Goal: Navigation & Orientation: Find specific page/section

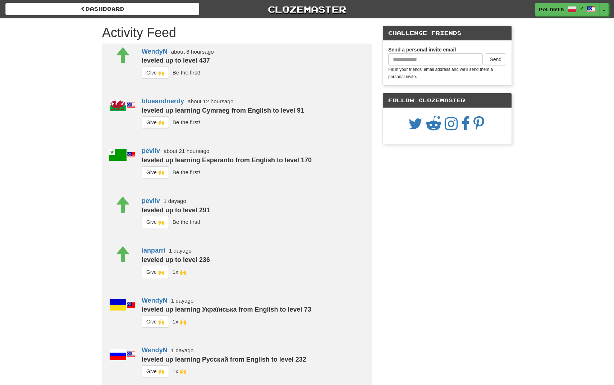
click at [610, 12] on div "p0laris / Toggle Dropdown Dashboard Leaderboard Activity Feed Notifications 44 …" at bounding box center [511, 9] width 205 height 13
click at [608, 12] on button "Toggle Dropdown" at bounding box center [604, 9] width 9 height 13
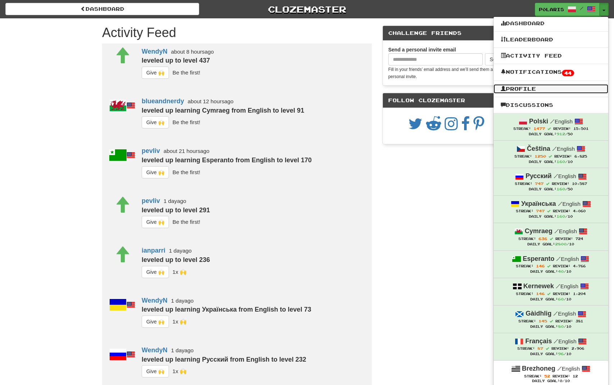
click at [536, 87] on link "Profile" at bounding box center [551, 88] width 115 height 9
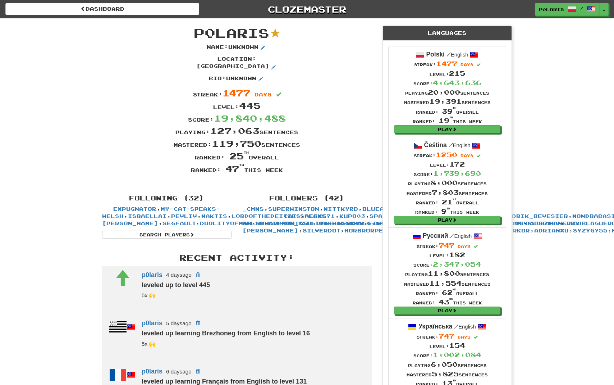
click at [610, 9] on div "p0laris / Toggle Dropdown Dashboard Leaderboard Activity Feed Notifications 44 …" at bounding box center [511, 9] width 205 height 13
click at [608, 10] on button "Toggle Dropdown" at bounding box center [604, 9] width 9 height 13
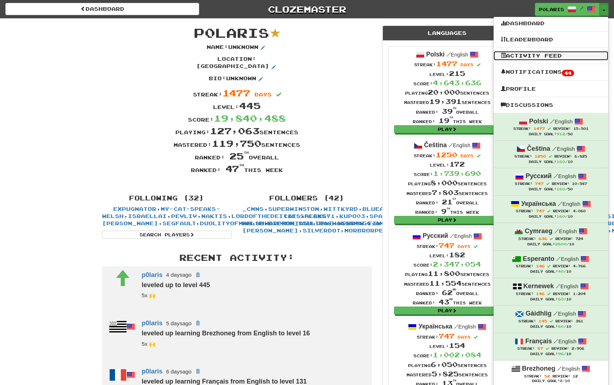
click at [527, 57] on link "Activity Feed" at bounding box center [551, 55] width 115 height 9
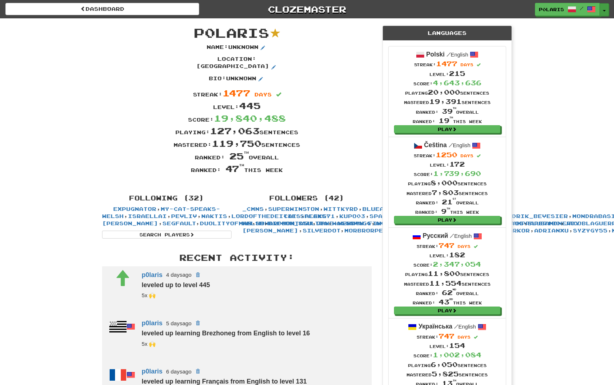
click at [606, 12] on button "Toggle Dropdown" at bounding box center [604, 9] width 9 height 13
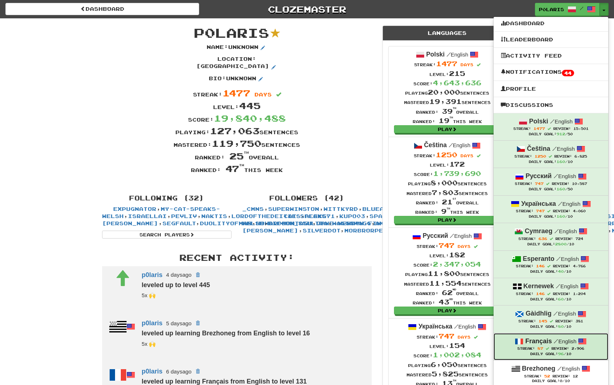
click at [542, 344] on div "Français / English" at bounding box center [551, 340] width 100 height 9
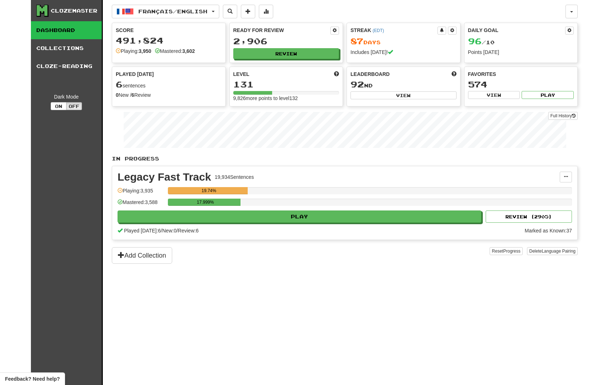
click at [578, 12] on div "Clozemaster Dashboard Collections Cloze-Reading Dark Mode On Off Dashboard Coll…" at bounding box center [307, 192] width 552 height 385
click at [574, 14] on button "button" at bounding box center [571, 12] width 12 height 14
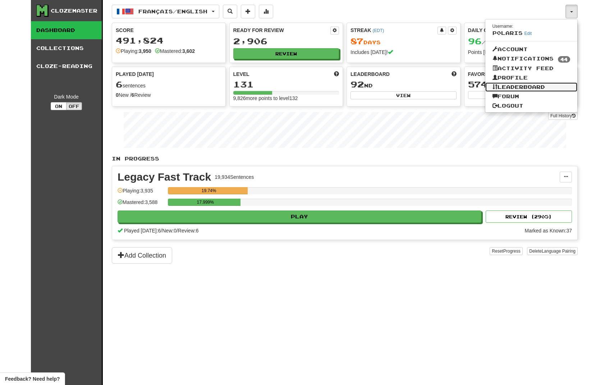
click at [525, 87] on link "Leaderboard" at bounding box center [531, 86] width 92 height 9
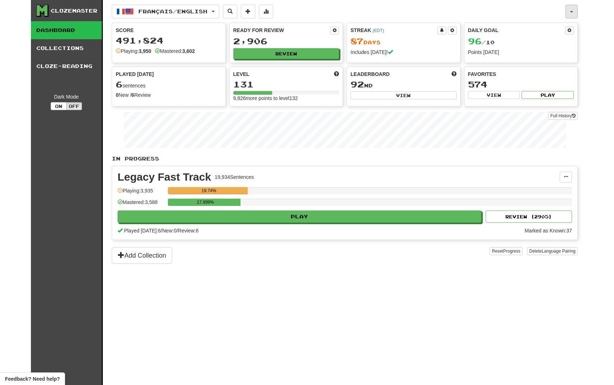
click at [574, 10] on button "button" at bounding box center [571, 12] width 12 height 14
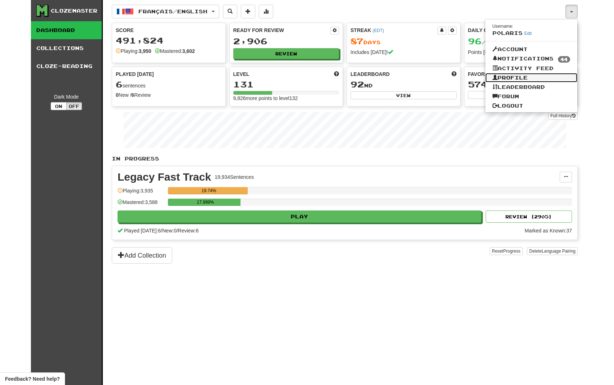
click at [522, 78] on link "Profile" at bounding box center [531, 77] width 92 height 9
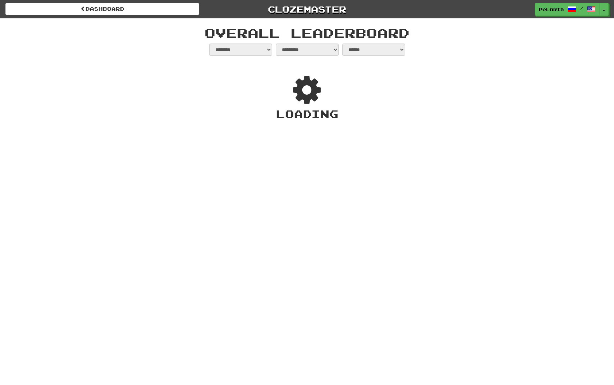
select select "**********"
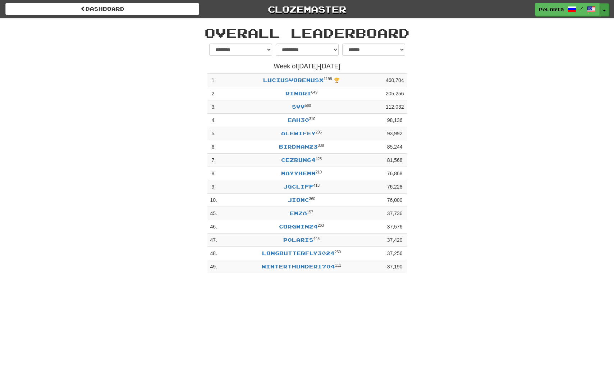
drag, startPoint x: 605, startPoint y: 8, endPoint x: 602, endPoint y: 14, distance: 6.5
click at [605, 9] on button "Toggle Dropdown" at bounding box center [604, 9] width 9 height 13
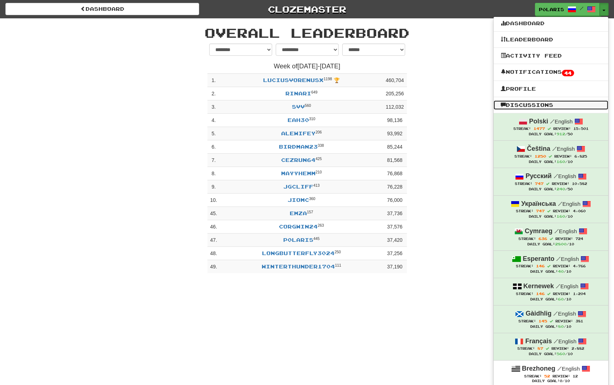
click at [541, 102] on link "Discussions" at bounding box center [551, 104] width 115 height 9
